Goal: Communication & Community: Answer question/provide support

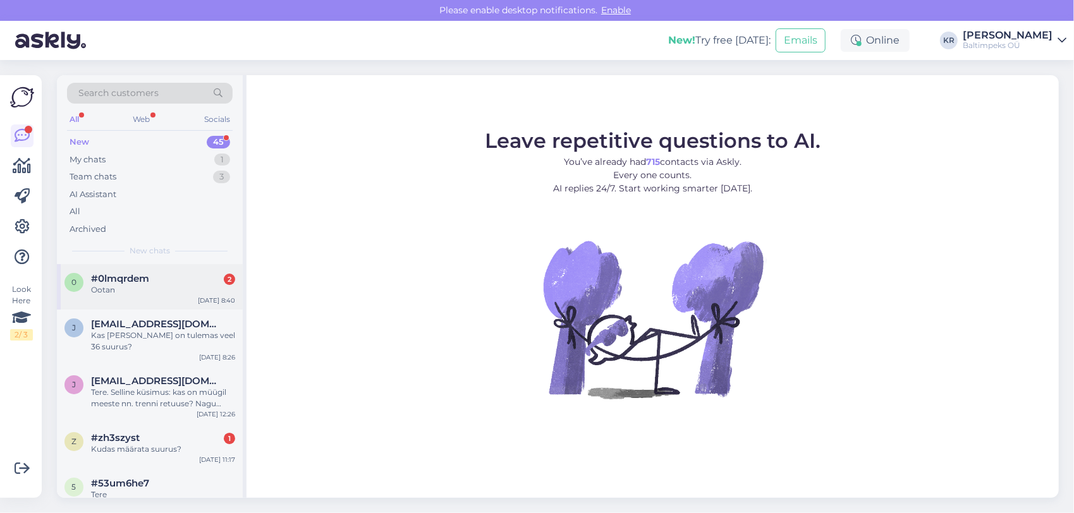
click at [131, 288] on div "Ootan" at bounding box center [163, 289] width 144 height 11
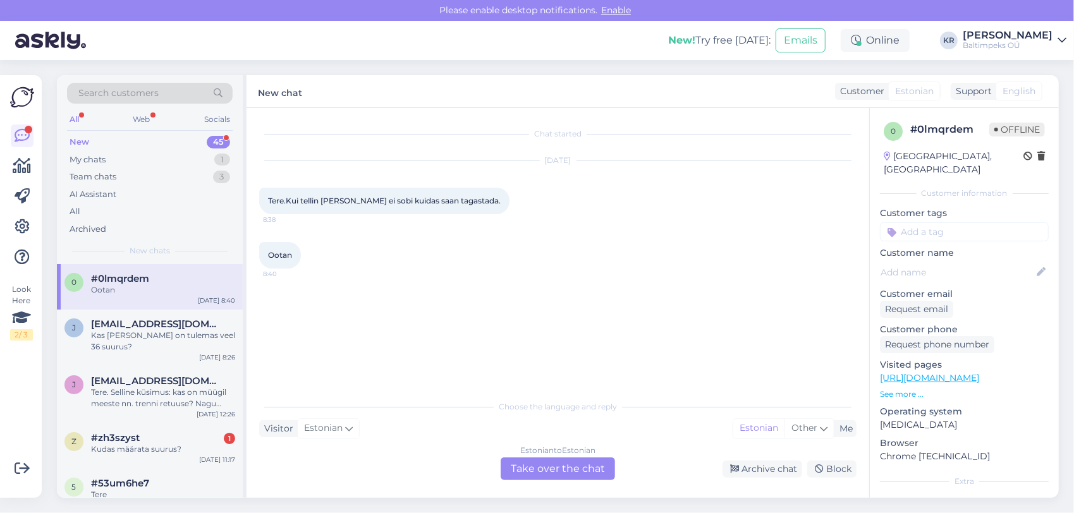
click at [547, 464] on div "Estonian to Estonian Take over the chat" at bounding box center [558, 469] width 114 height 23
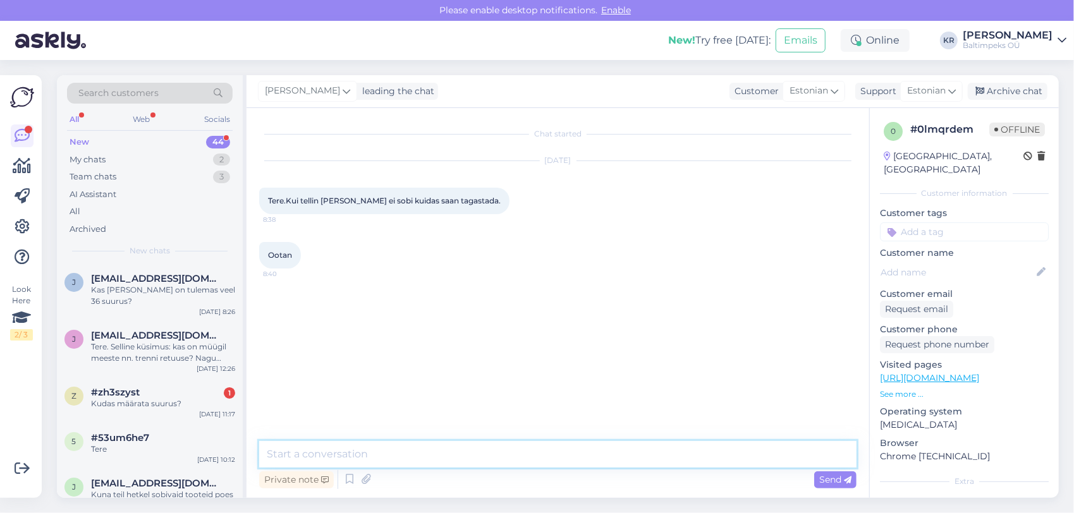
click at [537, 450] on textarea at bounding box center [557, 454] width 597 height 27
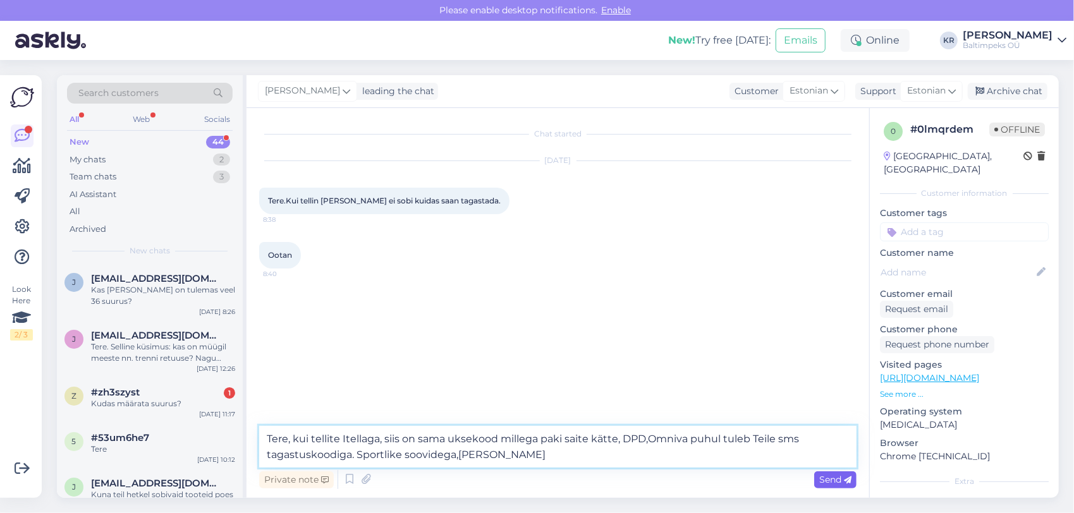
type textarea "Tere, kui tellite Itellaga, siis on sama uksekood millega paki saite kätte, DPD…"
click at [838, 480] on span "Send" at bounding box center [835, 479] width 32 height 11
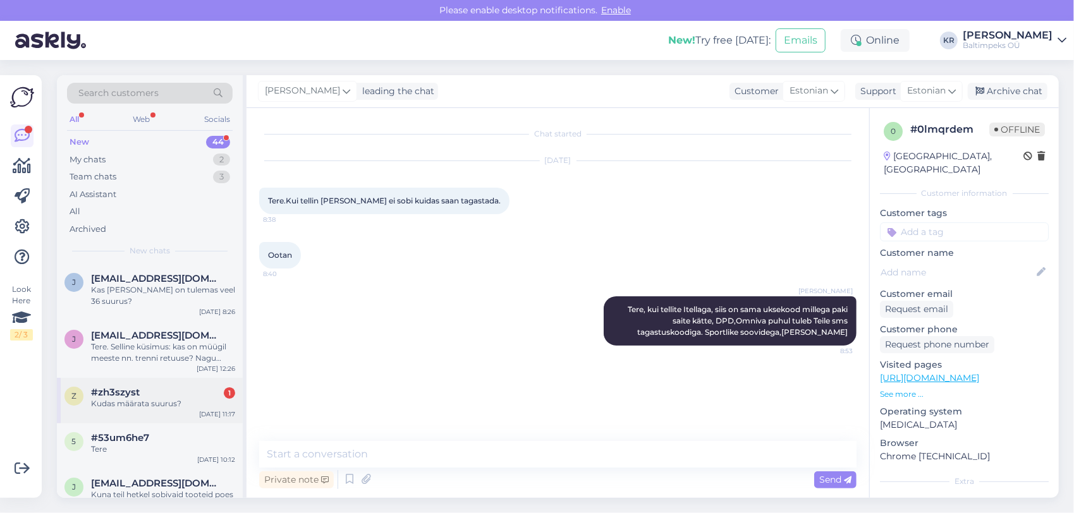
click at [173, 400] on div "Kudas määrata suurus?" at bounding box center [163, 403] width 144 height 11
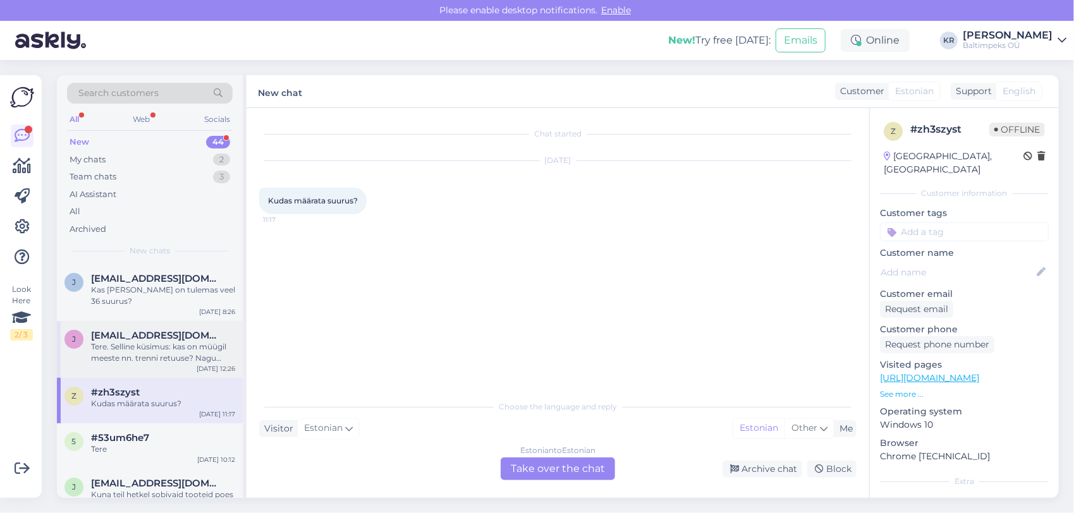
click at [170, 347] on div "Tere. Selline küsimus: kas on müügil meeste nn. trenni retuuse? Nagu liibukad, …" at bounding box center [163, 352] width 144 height 23
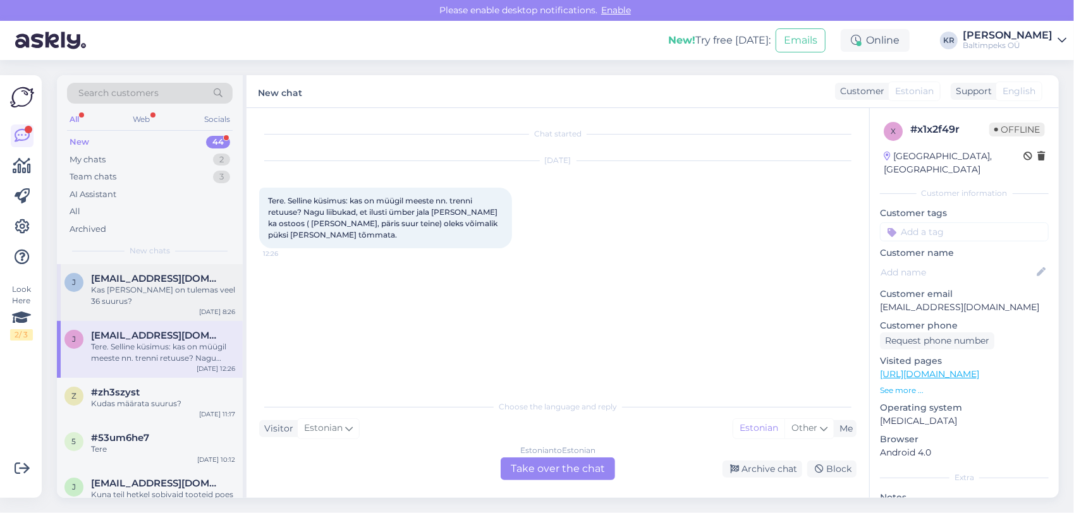
click at [167, 298] on div "Kas [PERSON_NAME] on tulemas veel 36 suurus?" at bounding box center [163, 295] width 144 height 23
